Goal: Transaction & Acquisition: Purchase product/service

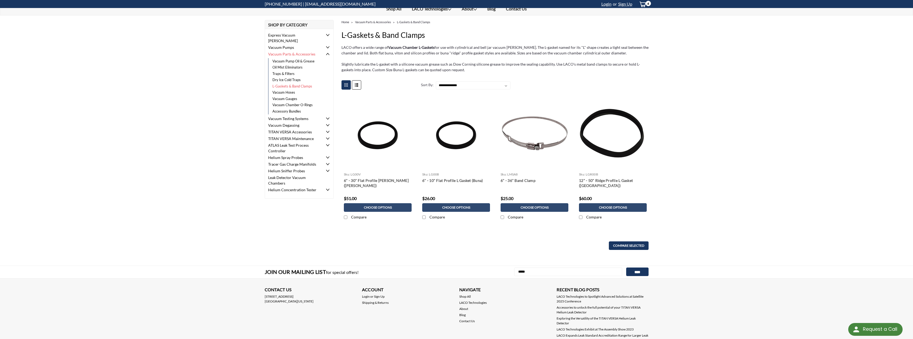
scroll to position [53, 0]
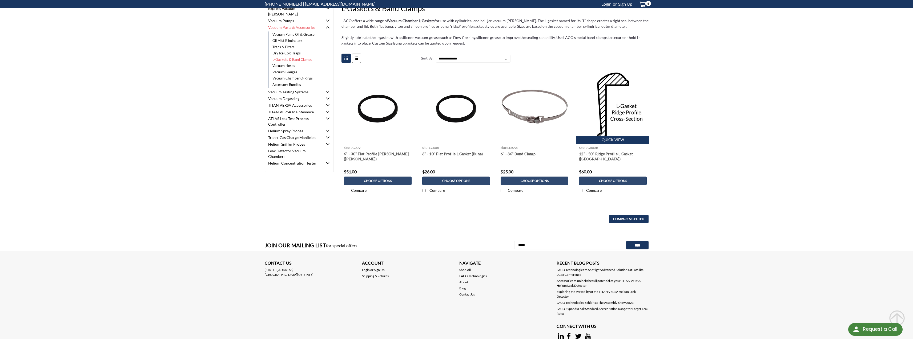
click at [614, 141] on link "Quick view" at bounding box center [612, 140] width 73 height 8
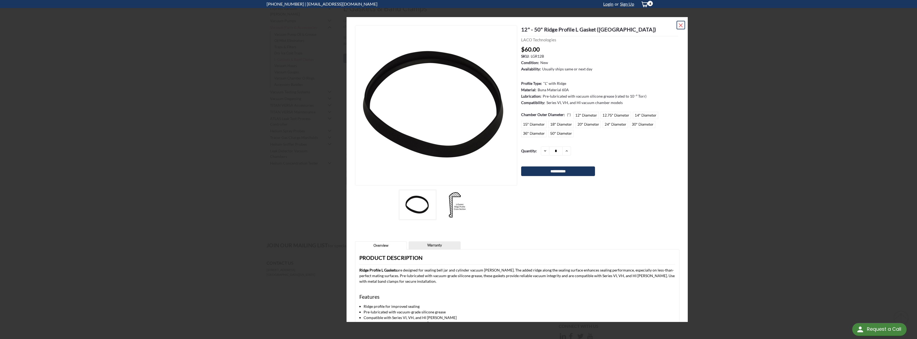
click at [680, 24] on span "×" at bounding box center [680, 24] width 5 height 11
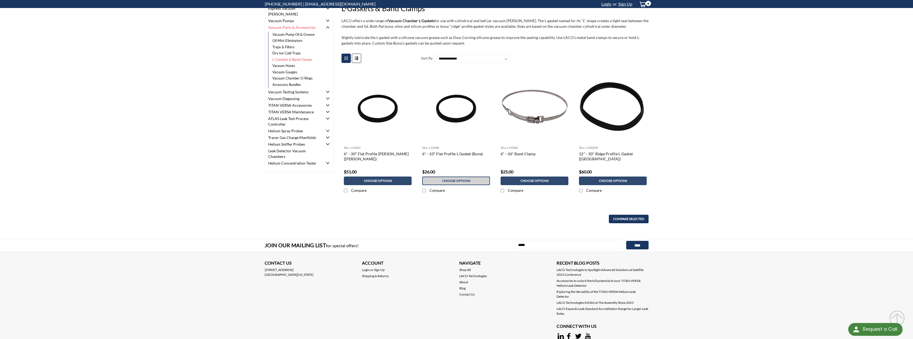
click at [449, 179] on span "Choose Options" at bounding box center [456, 181] width 28 height 4
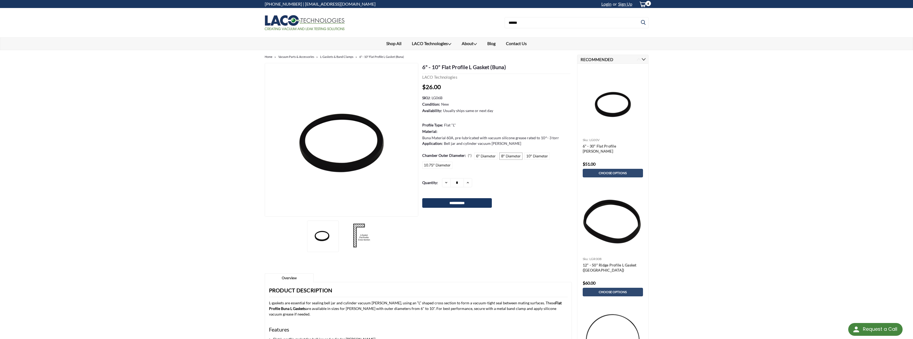
click at [512, 157] on label "8" Diameter" at bounding box center [510, 155] width 23 height 7
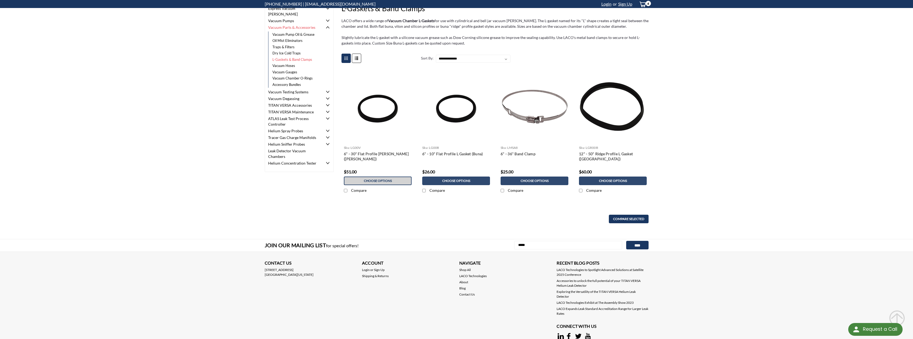
click at [374, 180] on span "Choose Options" at bounding box center [378, 181] width 28 height 4
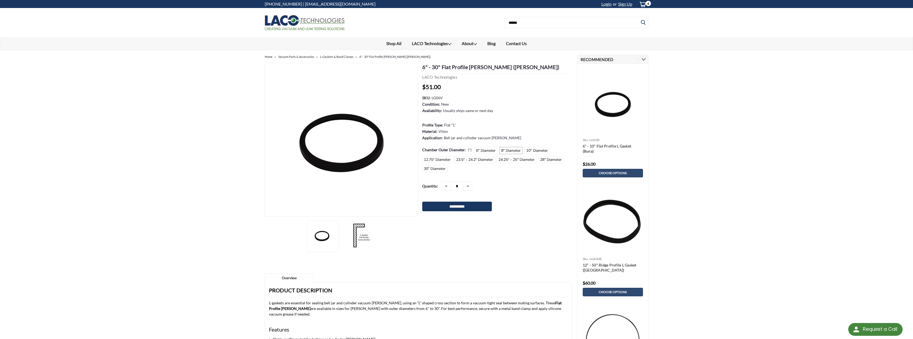
click at [506, 150] on label "8" Diameter" at bounding box center [510, 150] width 23 height 7
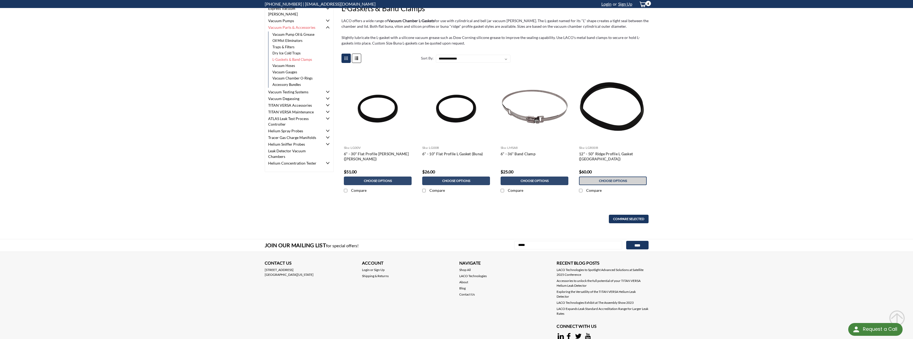
click at [617, 179] on span "Choose Options" at bounding box center [613, 181] width 28 height 4
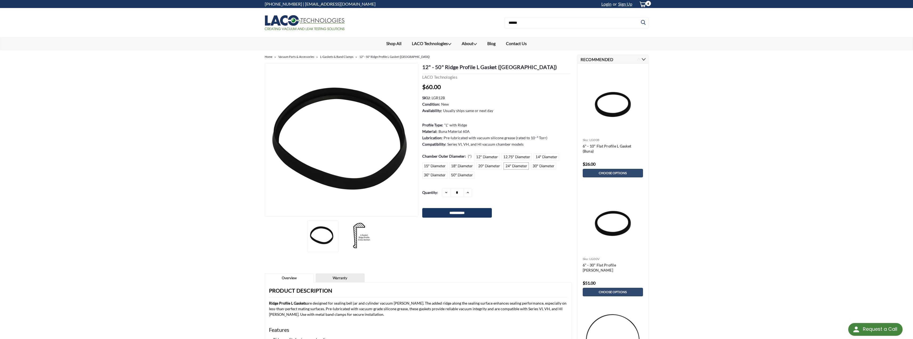
click at [516, 166] on label "24" Diameter" at bounding box center [516, 165] width 25 height 7
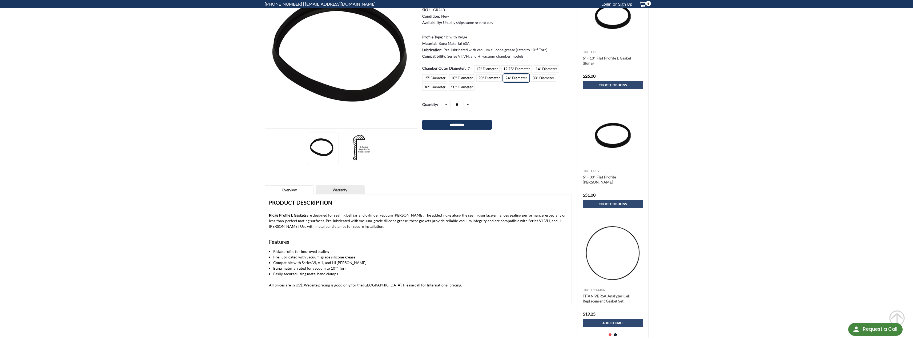
scroll to position [53, 0]
